Goal: Information Seeking & Learning: Learn about a topic

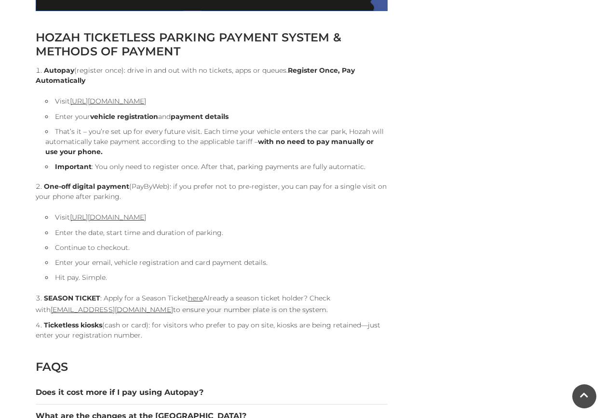
scroll to position [1157, 0]
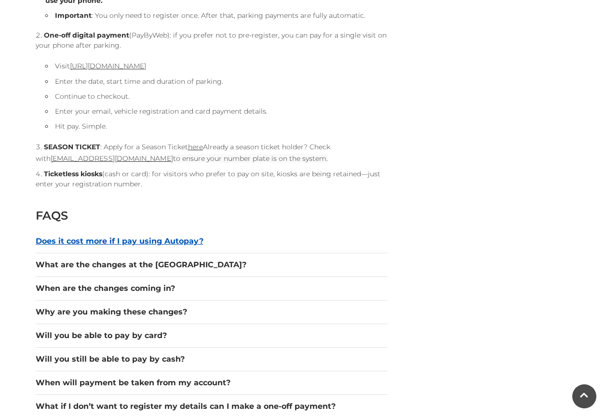
click at [190, 242] on button "Does it cost more if I pay using Autopay?" at bounding box center [212, 242] width 352 height 12
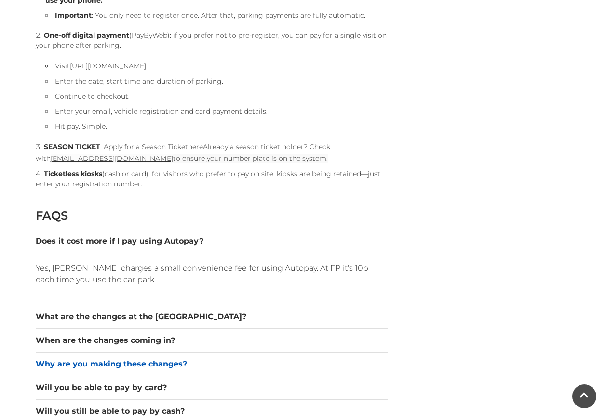
click at [180, 361] on button "Why are you making these changes?" at bounding box center [212, 365] width 352 height 12
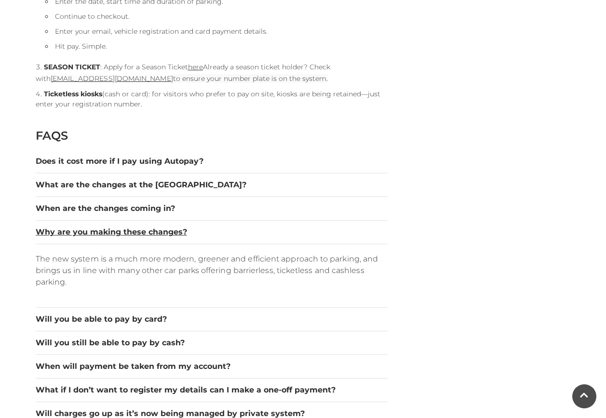
scroll to position [1253, 0]
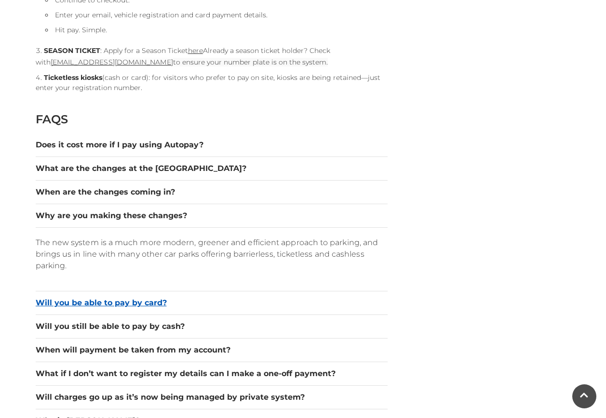
click at [124, 304] on button "Will you be able to pay by card?" at bounding box center [212, 303] width 352 height 12
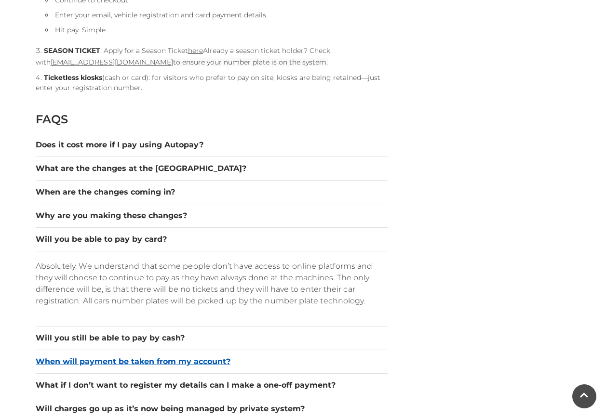
click at [199, 361] on button "When will payment be taken from my account?" at bounding box center [212, 362] width 352 height 12
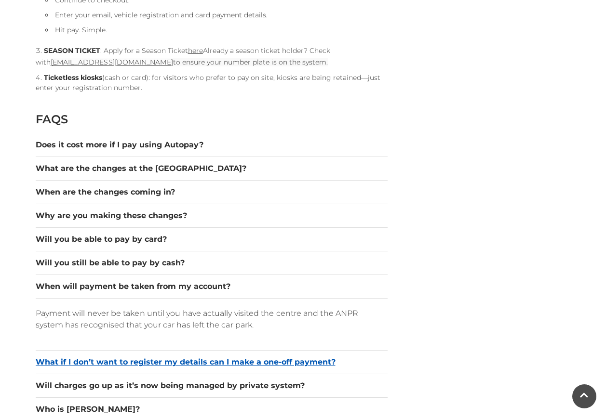
click at [199, 360] on button "What if I don’t want to register my details can I make a one-off payment?" at bounding box center [212, 363] width 352 height 12
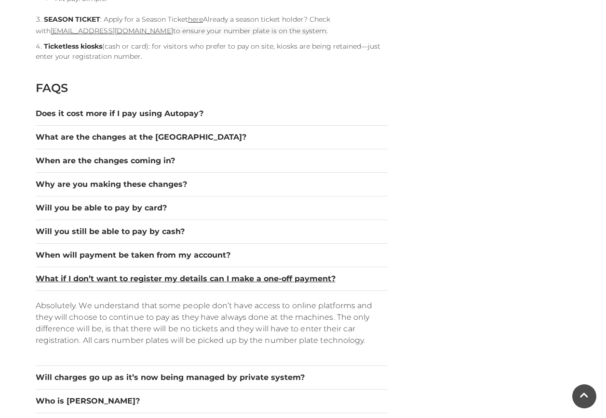
scroll to position [1350, 0]
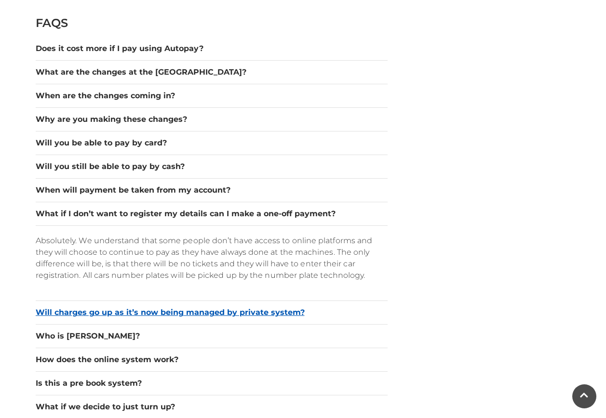
click at [268, 312] on button "Will charges go up as it’s now being managed by private system?" at bounding box center [212, 313] width 352 height 12
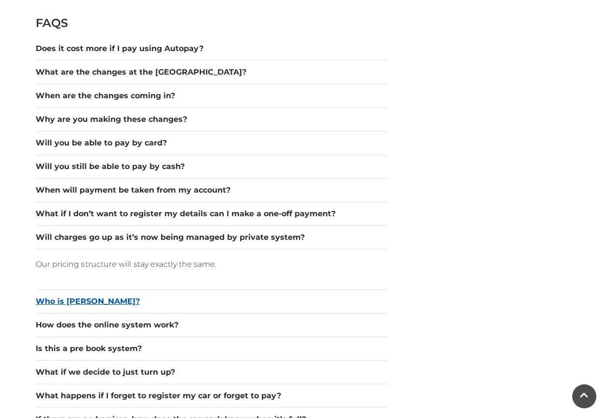
click at [88, 301] on button "Who is [PERSON_NAME]?" at bounding box center [212, 302] width 352 height 12
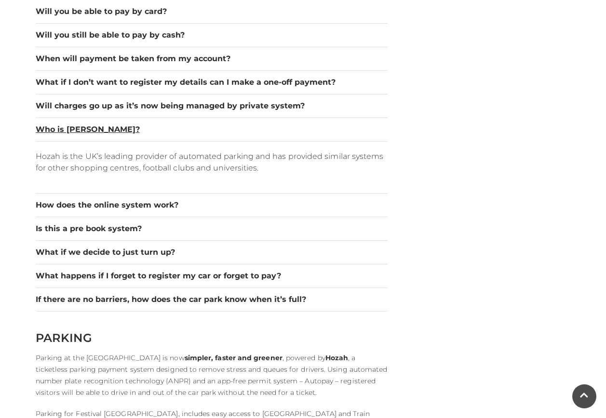
scroll to position [1494, 0]
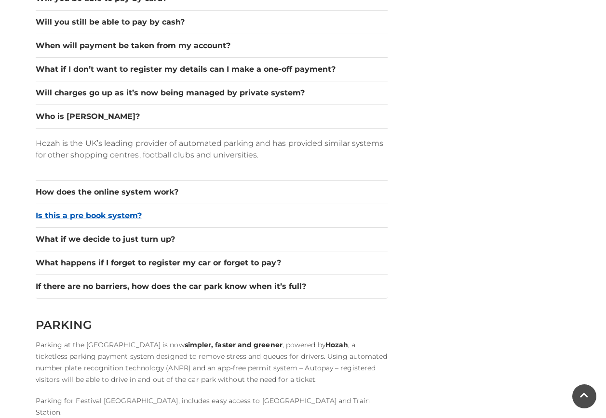
click at [77, 213] on button "Is this a pre book system?" at bounding box center [212, 216] width 352 height 12
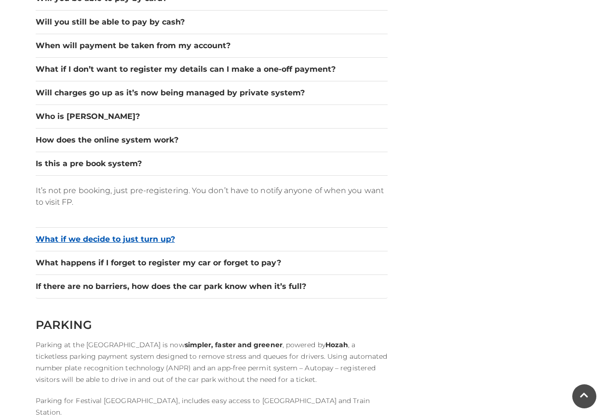
click at [163, 242] on button "What if we decide to just turn up?" at bounding box center [212, 240] width 352 height 12
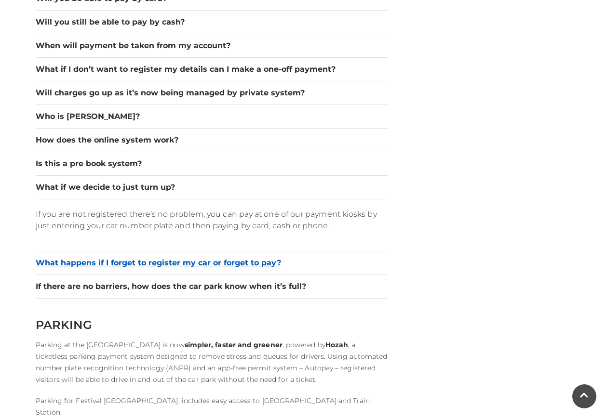
click at [206, 265] on button "What happens if I forget to register my car or forget to pay?" at bounding box center [212, 263] width 352 height 12
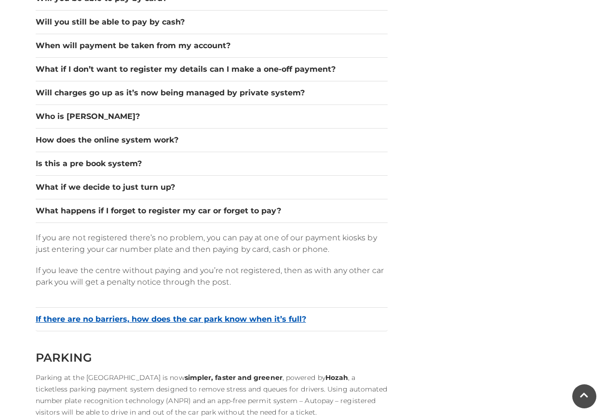
click at [226, 318] on button "If there are no barriers, how does the car park know when it’s full?" at bounding box center [212, 320] width 352 height 12
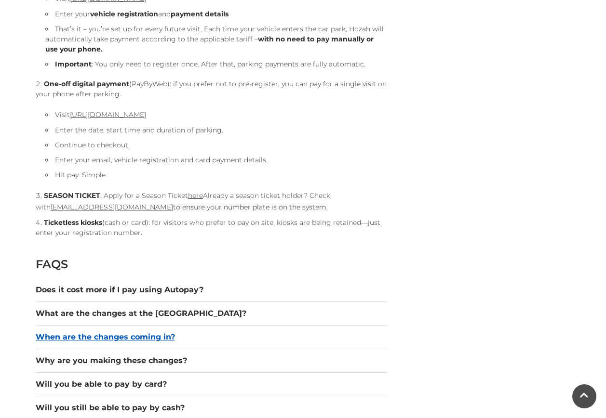
scroll to position [1109, 0]
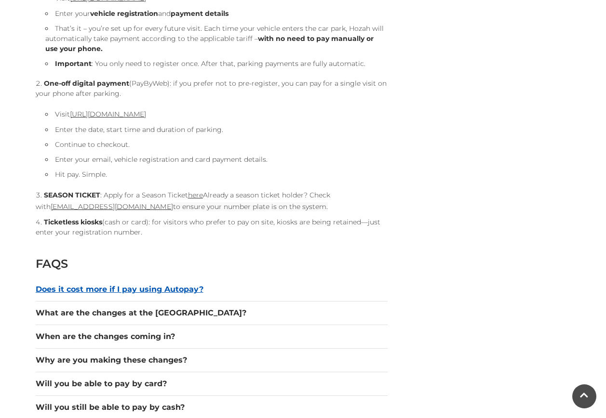
click at [174, 290] on button "Does it cost more if I pay using Autopay?" at bounding box center [212, 290] width 352 height 12
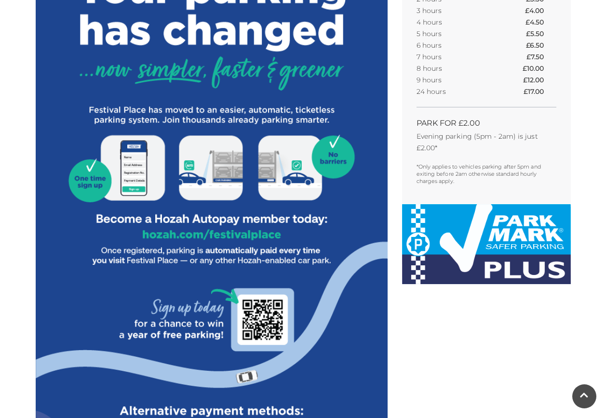
scroll to position [289, 0]
